Goal: Navigation & Orientation: Find specific page/section

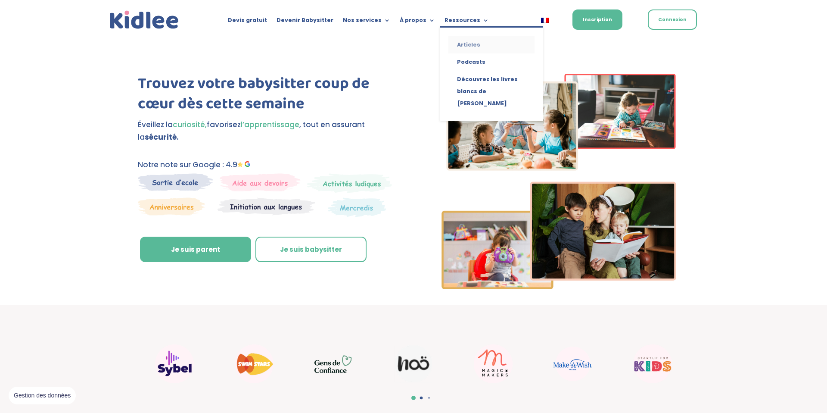
click at [458, 43] on link "Articles" at bounding box center [492, 44] width 86 height 17
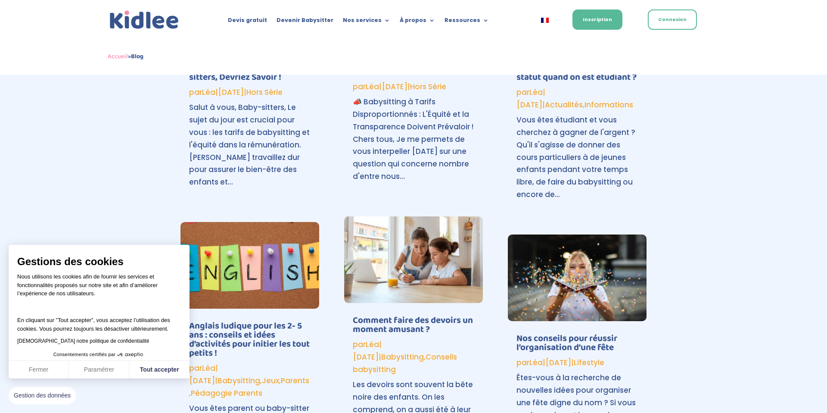
scroll to position [749, 0]
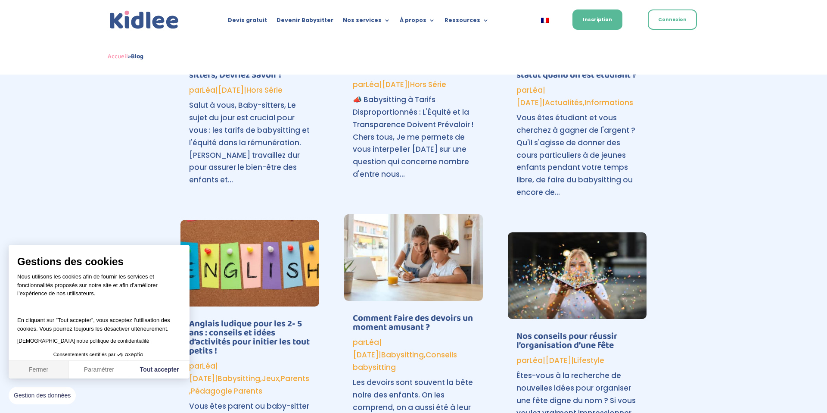
click at [44, 370] on button "Fermer" at bounding box center [39, 370] width 60 height 18
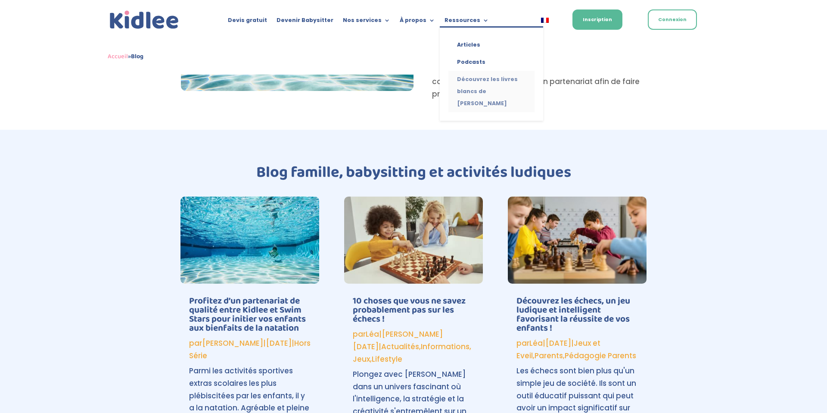
scroll to position [100, 0]
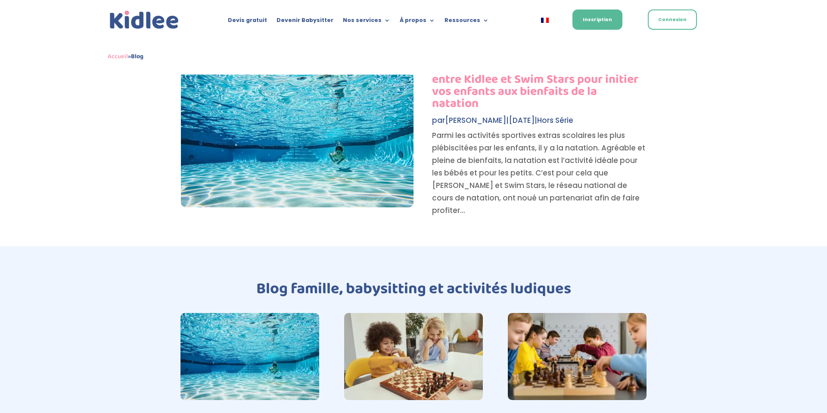
click at [129, 25] on img at bounding box center [144, 20] width 73 height 23
